Goal: Task Accomplishment & Management: Complete application form

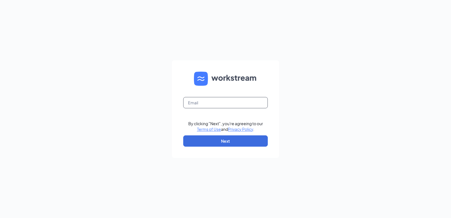
click at [194, 104] on input "text" at bounding box center [225, 102] width 85 height 11
type input "[EMAIL_ADDRESS][DOMAIN_NAME]"
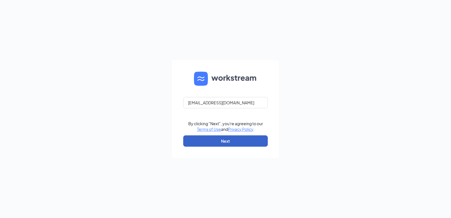
click at [199, 136] on button "Next" at bounding box center [225, 140] width 85 height 11
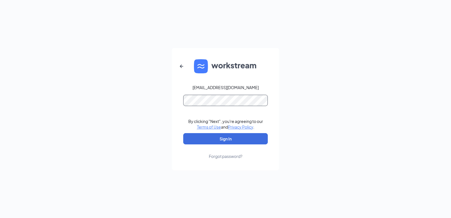
click at [183, 133] on button "Sign In" at bounding box center [225, 138] width 85 height 11
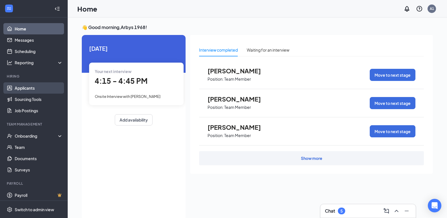
click at [19, 87] on link "Applicants" at bounding box center [39, 87] width 48 height 11
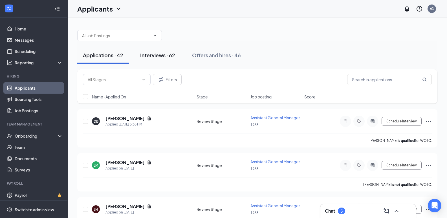
click at [153, 57] on div "Interviews · 62" at bounding box center [157, 55] width 35 height 7
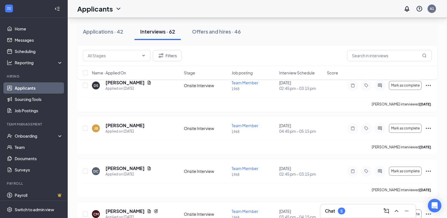
scroll to position [704, 0]
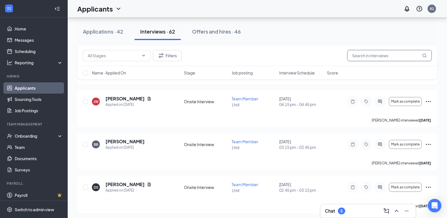
click at [367, 56] on input "text" at bounding box center [389, 55] width 85 height 11
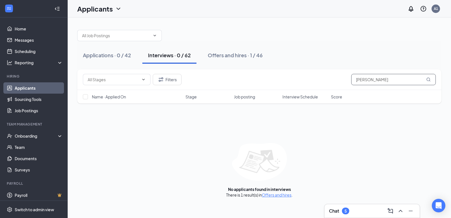
type input "[PERSON_NAME]"
click at [110, 56] on div "Applications · 0 / 42" at bounding box center [107, 55] width 48 height 7
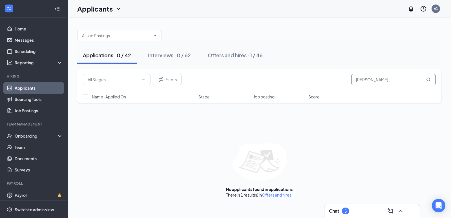
click at [426, 77] on icon "MagnifyingGlass" at bounding box center [428, 79] width 5 height 5
click at [426, 78] on icon "MagnifyingGlass" at bounding box center [428, 79] width 5 height 5
click at [22, 138] on div "Onboarding" at bounding box center [36, 136] width 43 height 6
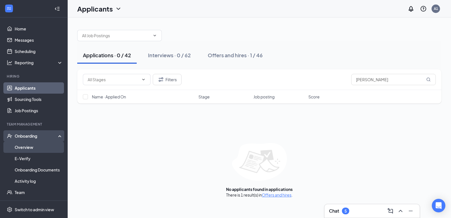
click at [23, 145] on link "Overview" at bounding box center [39, 146] width 48 height 11
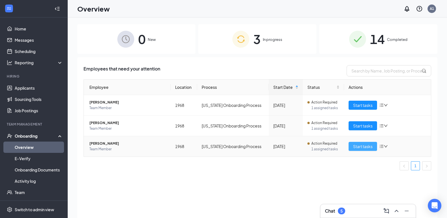
click at [356, 144] on span "Start tasks" at bounding box center [362, 146] width 19 height 6
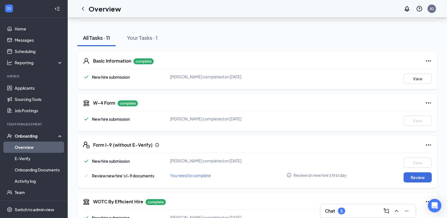
scroll to position [56, 0]
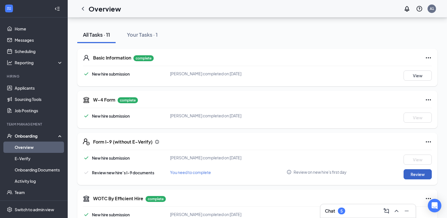
click at [414, 177] on button "Review" at bounding box center [417, 174] width 28 height 10
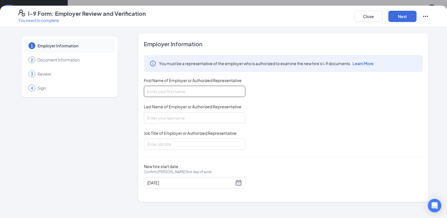
click at [188, 94] on input "First Name of Employer or Authorized Representative" at bounding box center [194, 91] width 101 height 11
type input "[PERSON_NAME]"
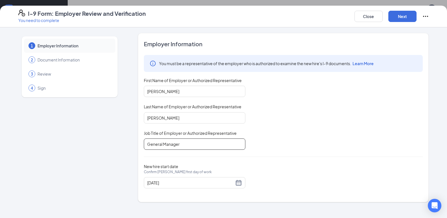
type input "General Manager"
click at [403, 15] on button "Next" at bounding box center [402, 16] width 28 height 11
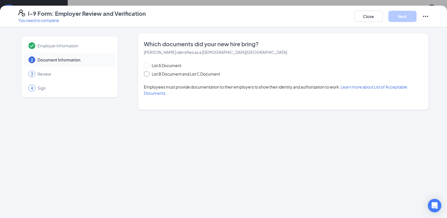
click at [151, 73] on span "List B Document and List C Document" at bounding box center [185, 74] width 73 height 6
click at [148, 73] on input "List B Document and List C Document" at bounding box center [146, 73] width 4 height 4
radio input "true"
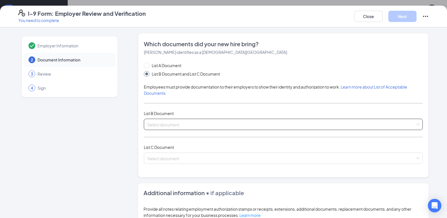
click at [414, 123] on div "Select document" at bounding box center [283, 124] width 279 height 11
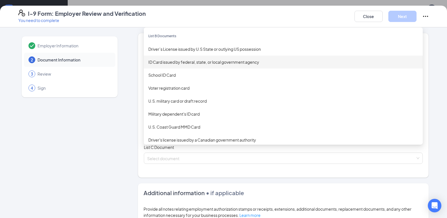
click at [166, 60] on div "ID Card issued by federal, state, or local government agency" at bounding box center [283, 62] width 270 height 6
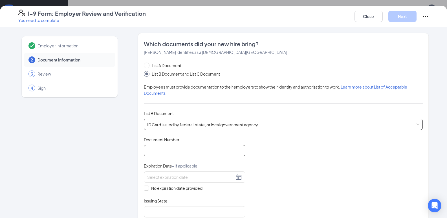
click at [152, 149] on input "Document Number" at bounding box center [194, 150] width 101 height 11
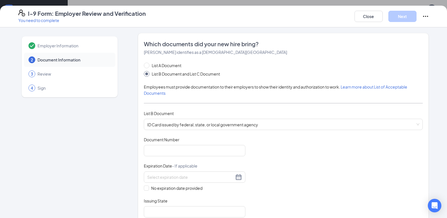
click at [318, 118] on div "List A Document List B Document and List C Document Employees must provide docu…" at bounding box center [283, 160] width 279 height 196
click at [180, 149] on input "Document Number" at bounding box center [194, 150] width 101 height 11
type input "680AJ8368"
click at [176, 179] on input at bounding box center [190, 177] width 87 height 6
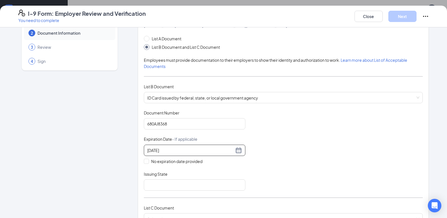
scroll to position [28, 0]
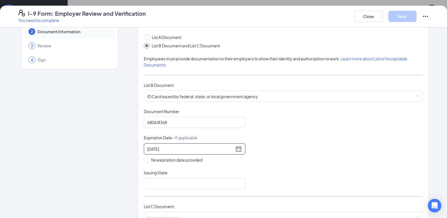
type input "[DATE]"
click at [175, 183] on input "Issuing State" at bounding box center [194, 183] width 101 height 11
click at [310, 169] on div "Document Title ID Card issued by federal, state, or local government agency Doc…" at bounding box center [283, 148] width 279 height 81
click at [149, 179] on input "Issuing State" at bounding box center [194, 183] width 101 height 11
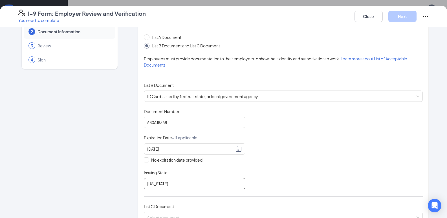
type input "[US_STATE]"
click at [418, 171] on div "Document Title ID Card issued by federal, state, or local government agency Doc…" at bounding box center [283, 148] width 279 height 81
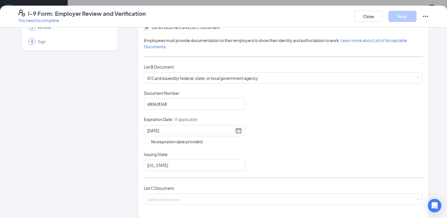
scroll to position [56, 0]
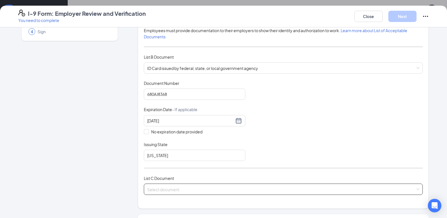
click at [415, 189] on div "Select document" at bounding box center [283, 188] width 279 height 11
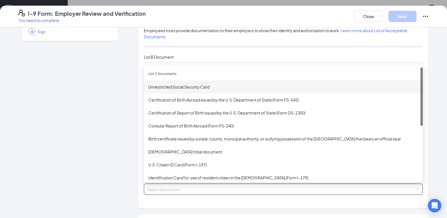
click at [165, 89] on div "Unrestricted Social Security Card" at bounding box center [283, 87] width 270 height 6
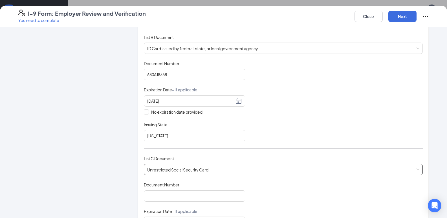
scroll to position [113, 0]
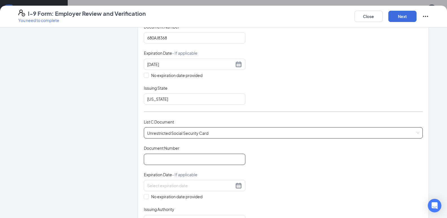
click at [163, 156] on input "Document Number" at bounding box center [194, 159] width 101 height 11
type input "0"
type input "507-45-7533"
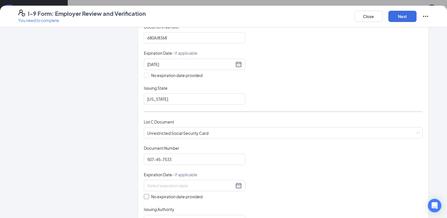
click at [149, 199] on span "No expiration date provided" at bounding box center [177, 196] width 56 height 6
click at [148, 198] on input "No expiration date provided" at bounding box center [146, 196] width 4 height 4
checkbox input "true"
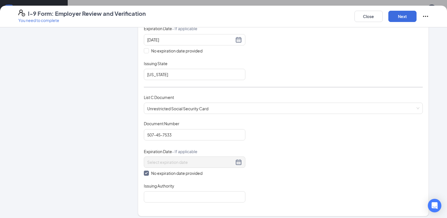
scroll to position [141, 0]
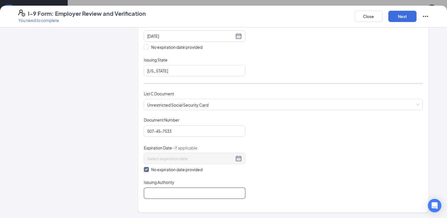
click at [156, 192] on input "Issuing Authority" at bounding box center [194, 192] width 101 height 11
type input "Government"
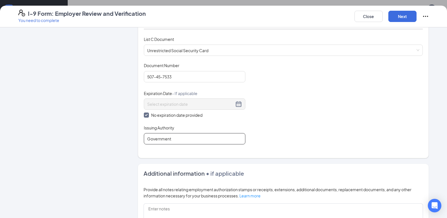
scroll to position [113, 0]
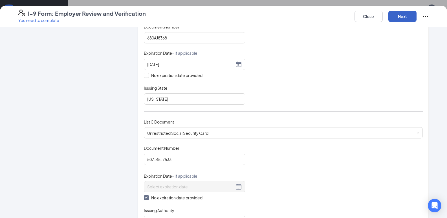
click at [402, 16] on button "Next" at bounding box center [402, 16] width 28 height 11
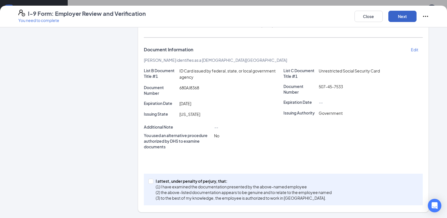
scroll to position [293, 0]
click at [150, 178] on label "I attest, under penalty of [PERSON_NAME], that: (1) I have examined the documen…" at bounding box center [240, 189] width 185 height 23
click at [150, 179] on input "I attest, under penalty of [PERSON_NAME], that: (1) I have examined the documen…" at bounding box center [150, 181] width 4 height 4
checkbox input "true"
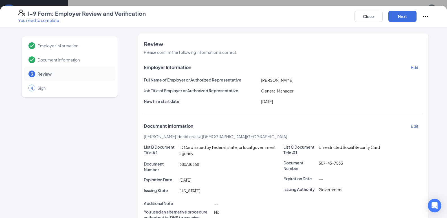
scroll to position [0, 0]
click at [425, 15] on icon "Ellipses" at bounding box center [425, 16] width 7 height 7
click at [38, 89] on span "Sign" at bounding box center [73, 88] width 72 height 6
click at [47, 74] on span "Review" at bounding box center [73, 74] width 72 height 6
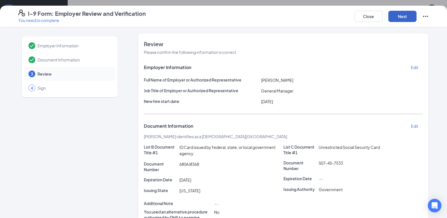
click at [397, 17] on button "Next" at bounding box center [402, 16] width 28 height 11
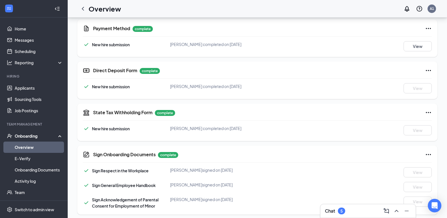
scroll to position [293, 0]
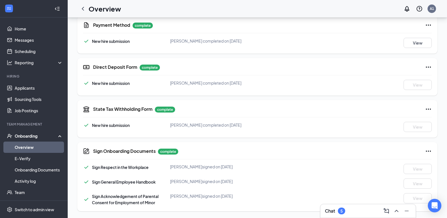
click at [33, 148] on link "Overview" at bounding box center [39, 146] width 48 height 11
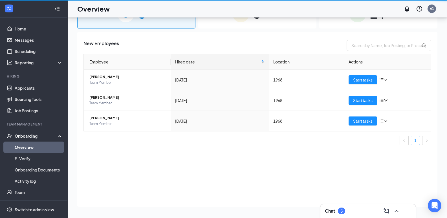
scroll to position [25, 0]
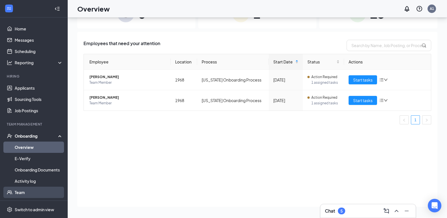
click at [22, 191] on link "Team" at bounding box center [39, 192] width 48 height 11
